Goal: Information Seeking & Learning: Find specific fact

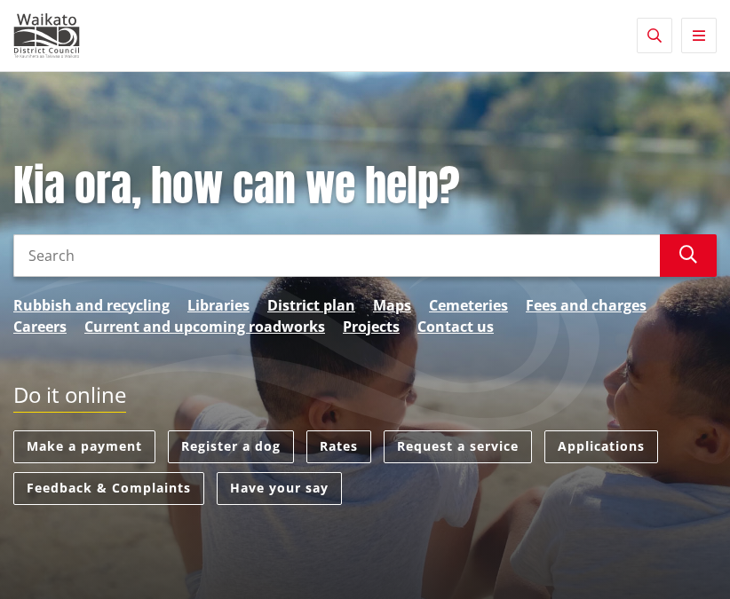
click at [696, 30] on icon "button" at bounding box center [699, 35] width 12 height 14
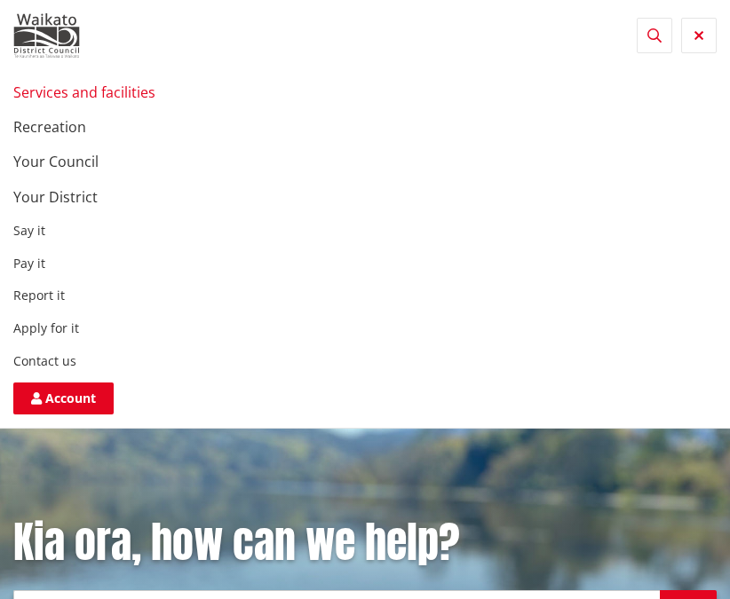
click at [79, 95] on link "Services and facilities" at bounding box center [84, 93] width 142 height 20
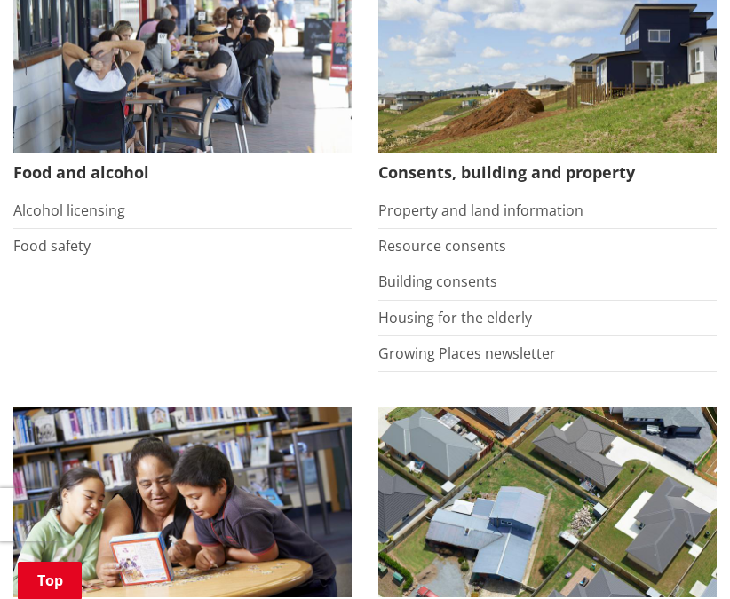
scroll to position [1113, 0]
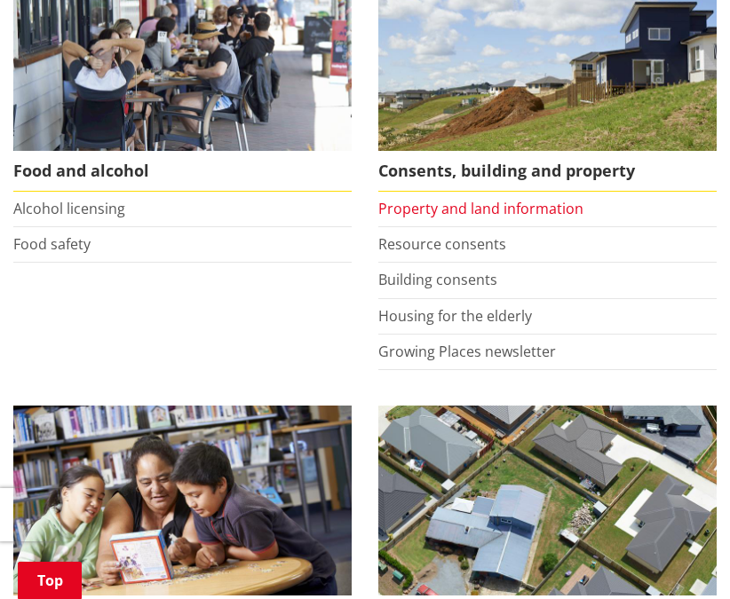
click at [487, 204] on link "Property and land information" at bounding box center [480, 209] width 205 height 20
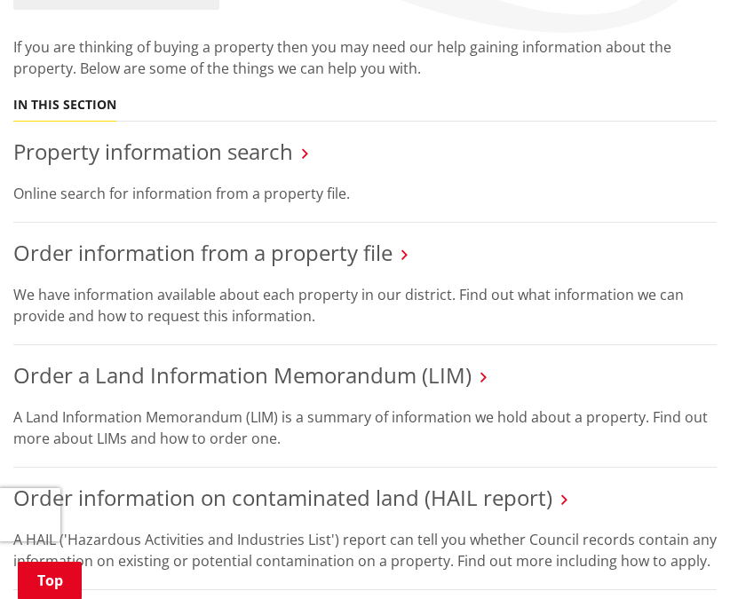
scroll to position [319, 0]
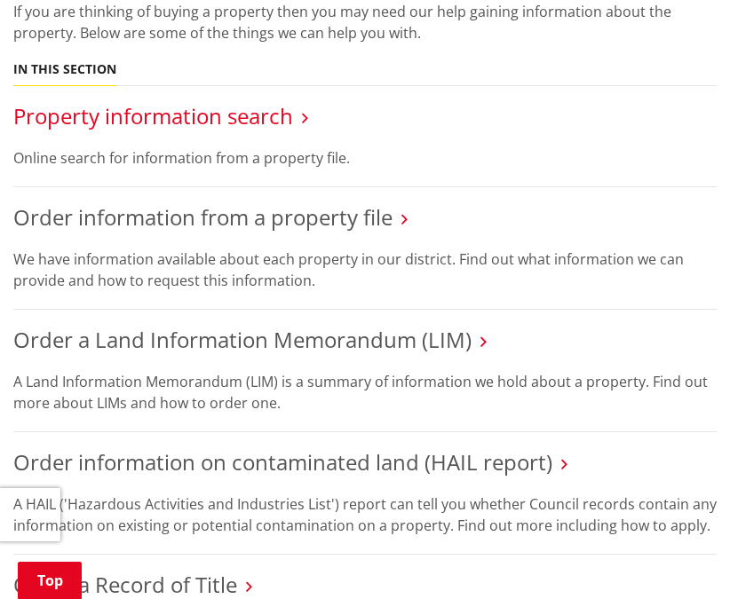
click at [275, 117] on link "Property information search" at bounding box center [153, 115] width 280 height 29
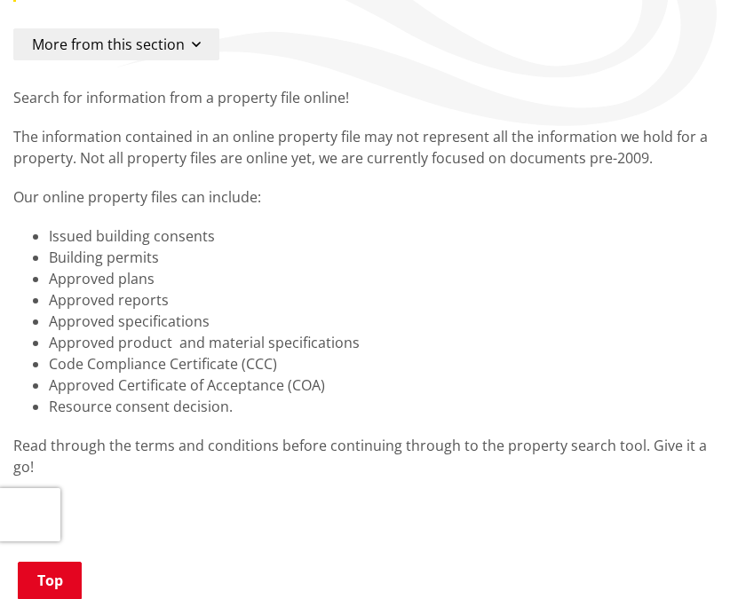
scroll to position [193, 0]
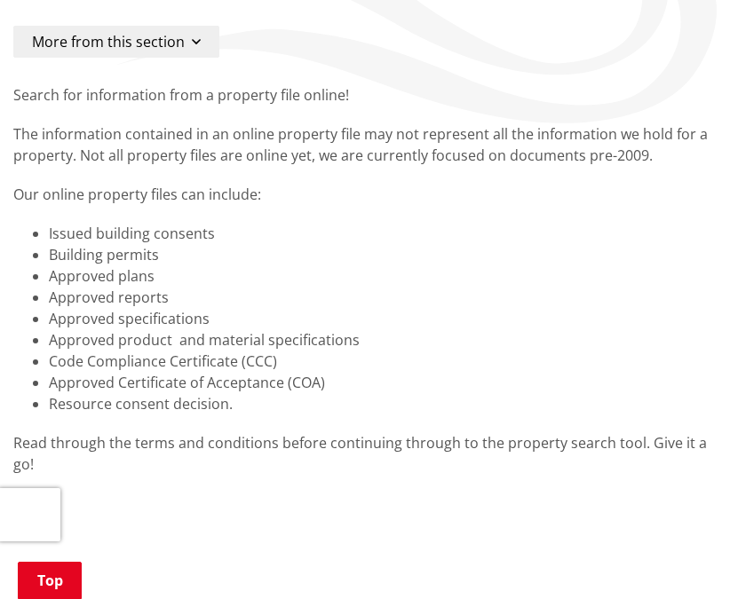
click at [185, 34] on button "More from this section" at bounding box center [116, 42] width 206 height 32
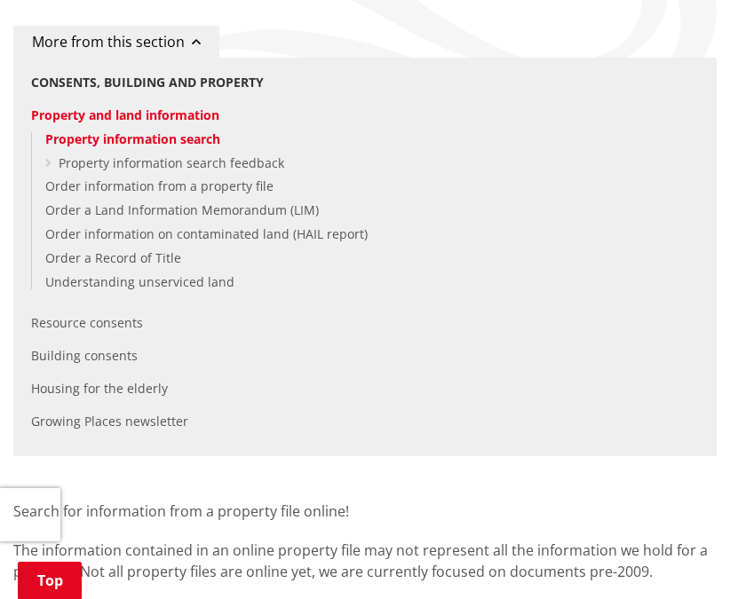
click at [185, 35] on button "More from this section" at bounding box center [116, 42] width 206 height 32
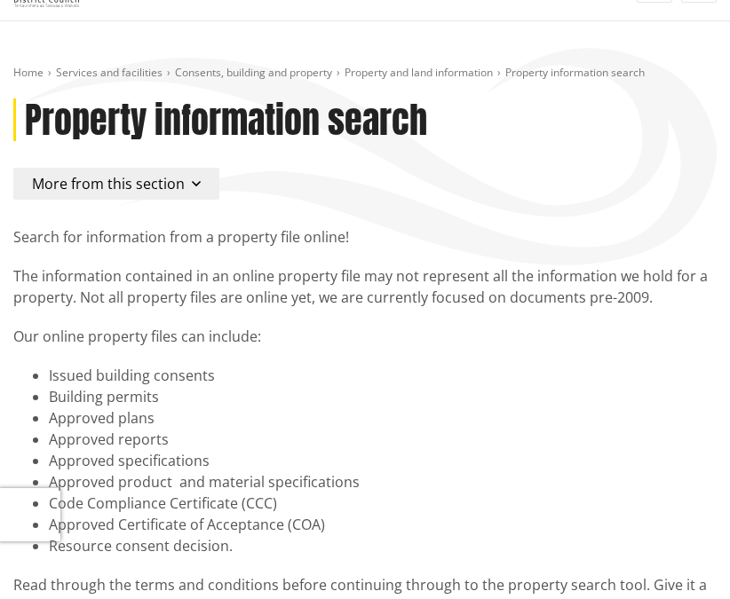
scroll to position [52, 0]
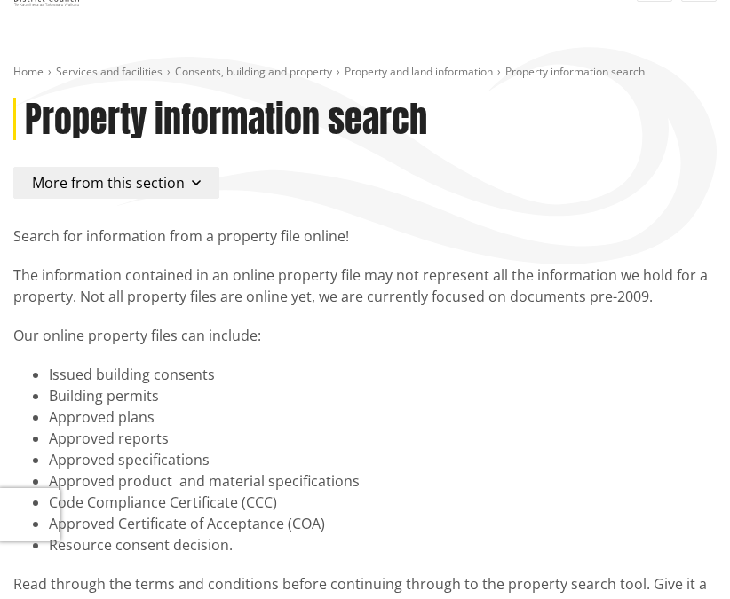
click at [192, 183] on icon "button" at bounding box center [196, 183] width 9 height 14
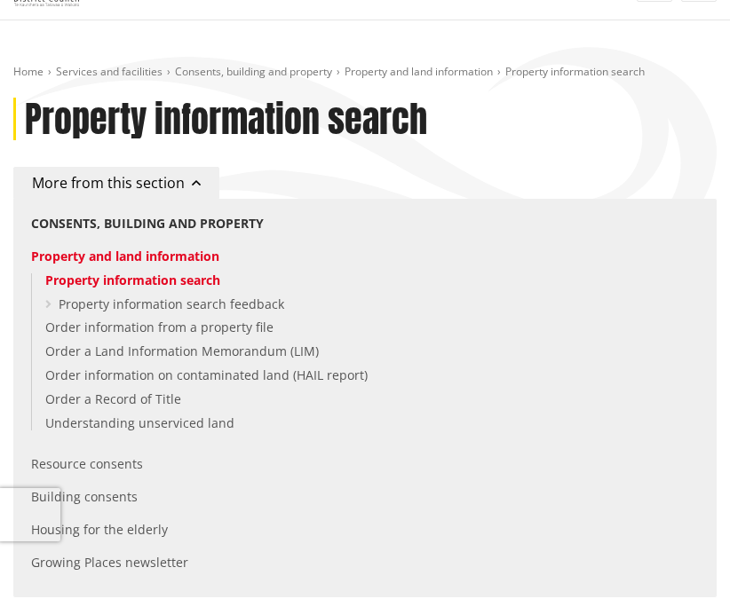
click at [192, 183] on icon "button" at bounding box center [196, 183] width 9 height 14
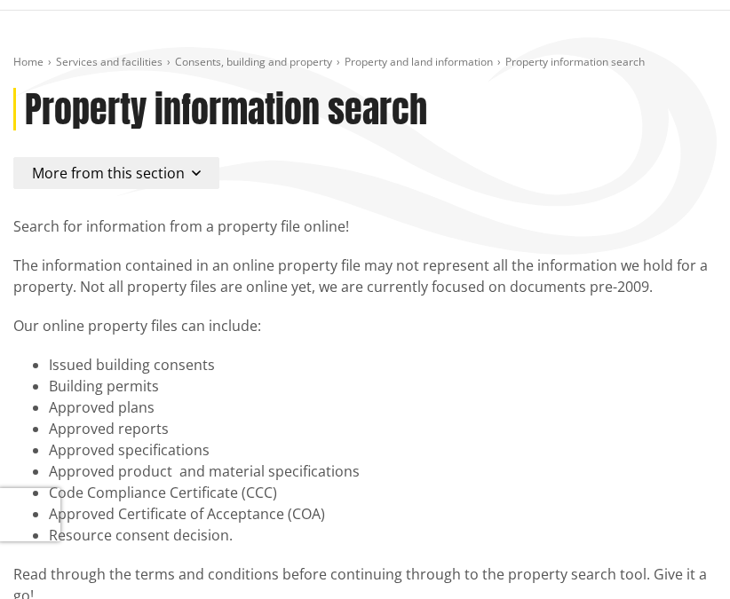
scroll to position [62, 0]
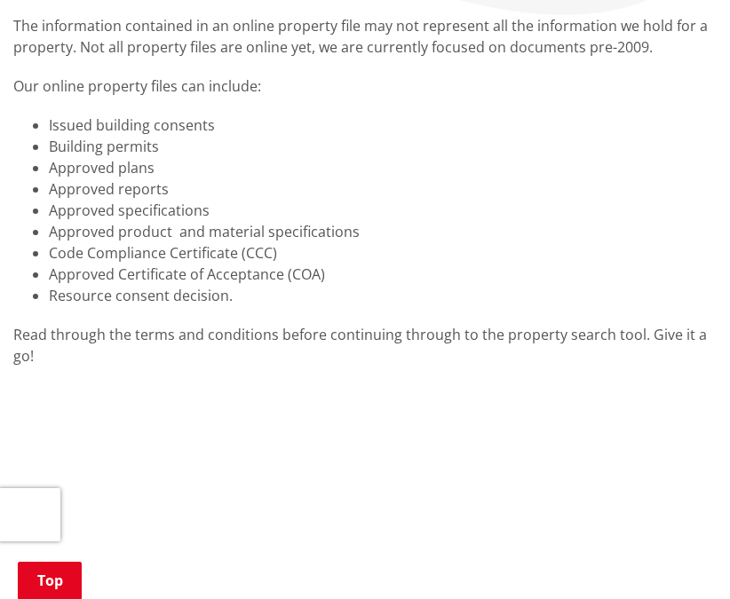
scroll to position [302, 0]
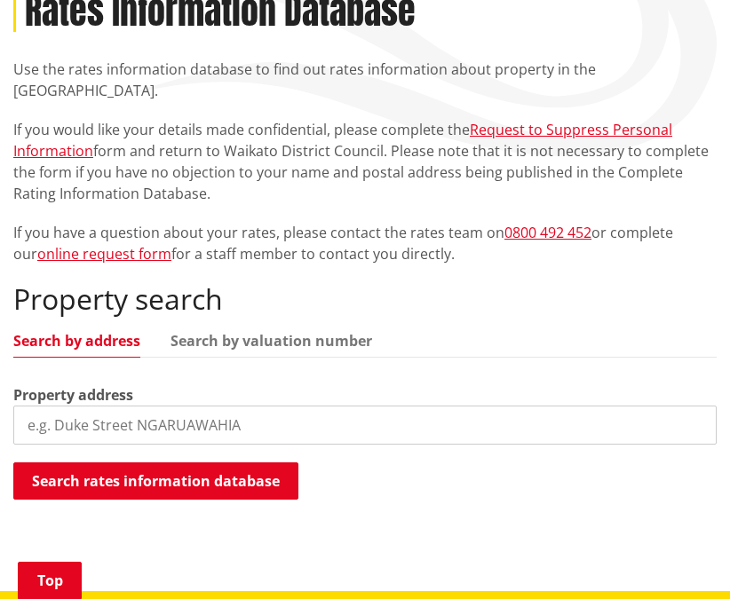
scroll to position [209, 0]
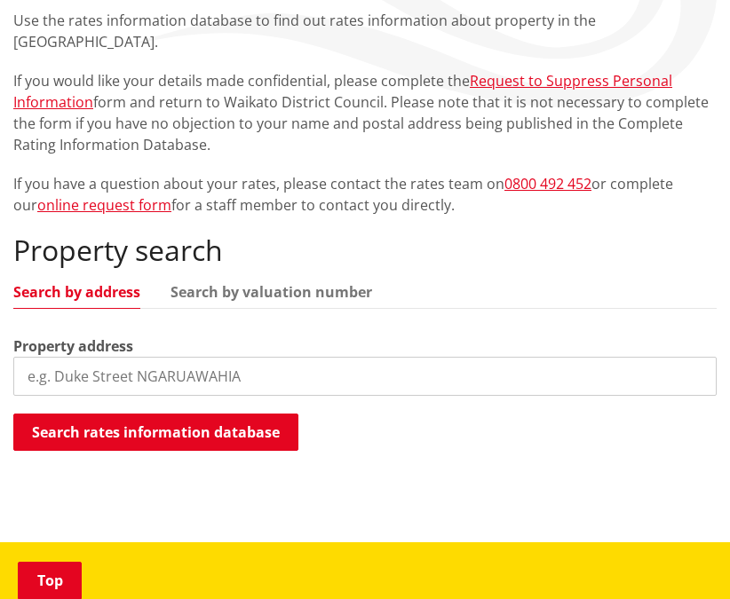
click at [189, 357] on input "search" at bounding box center [364, 376] width 703 height 39
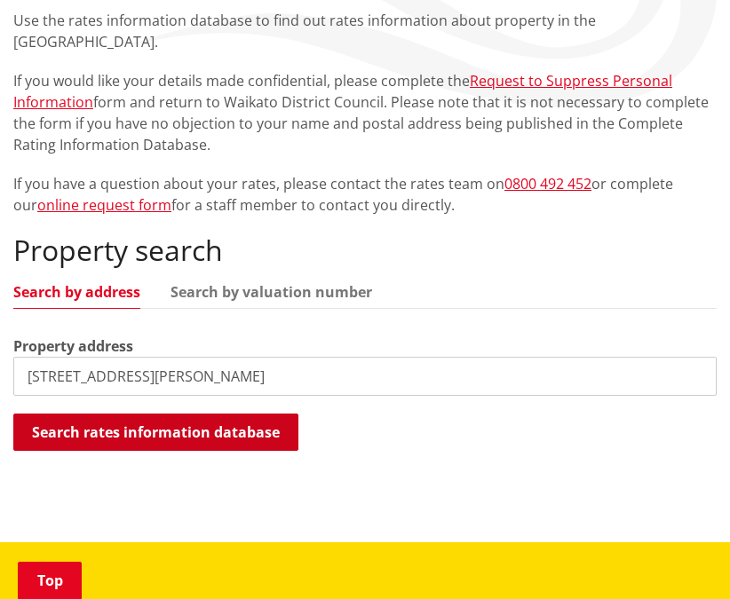
type input "[STREET_ADDRESS][PERSON_NAME]"
click at [271, 414] on button "Search rates information database" at bounding box center [155, 432] width 285 height 37
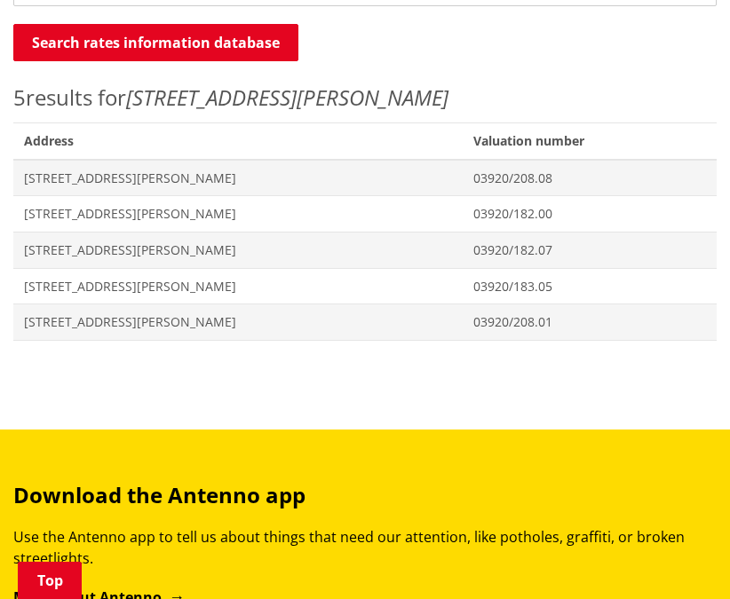
scroll to position [598, 0]
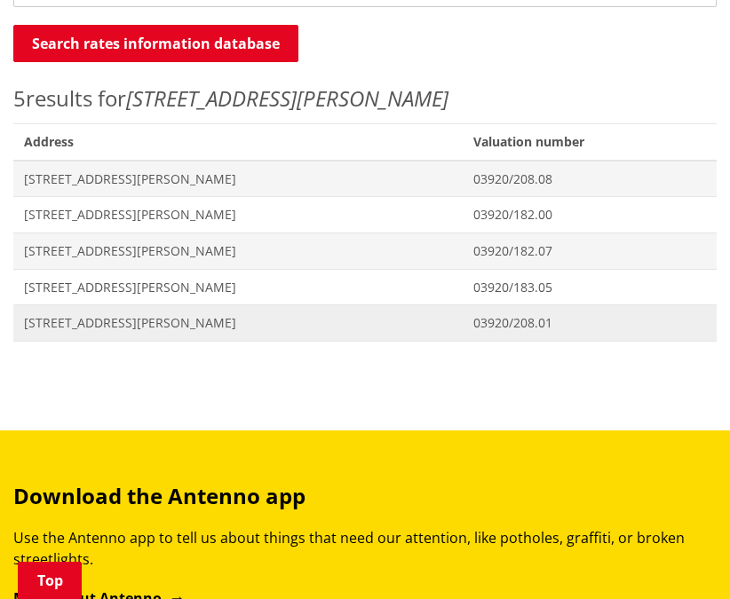
click at [131, 314] on span "[STREET_ADDRESS][PERSON_NAME]" at bounding box center [238, 323] width 428 height 18
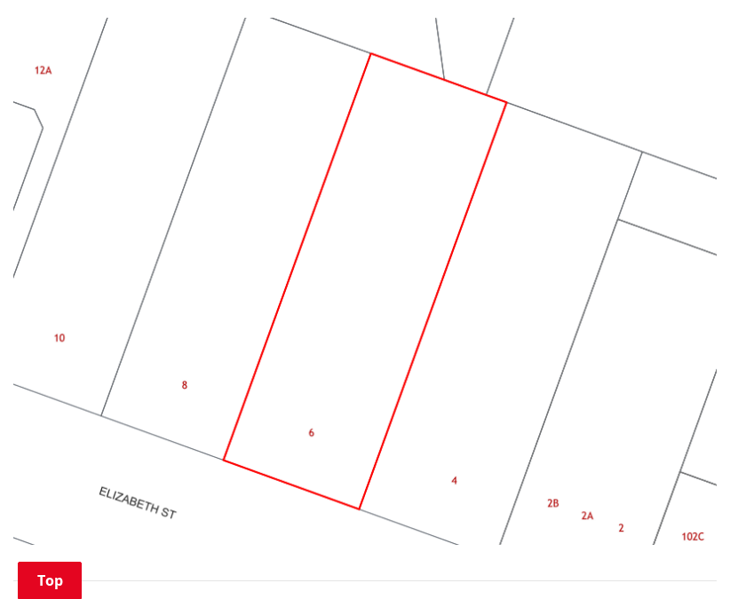
scroll to position [1193, 0]
